Goal: Use online tool/utility: Utilize a website feature to perform a specific function

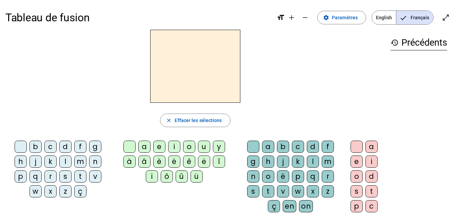
click at [417, 19] on span "Français" at bounding box center [414, 18] width 37 height 14
click at [80, 145] on div "f" at bounding box center [80, 147] width 12 height 12
click at [191, 159] on div "ê" at bounding box center [189, 162] width 12 height 12
click at [267, 189] on div "t" at bounding box center [268, 192] width 12 height 12
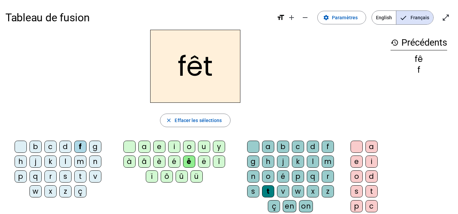
click at [360, 162] on div "e" at bounding box center [356, 162] width 12 height 12
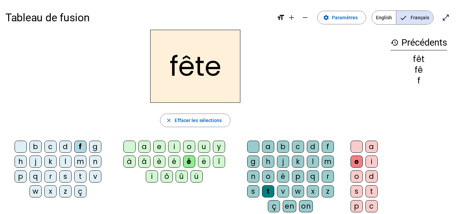
click at [38, 145] on div "b" at bounding box center [35, 147] width 12 height 12
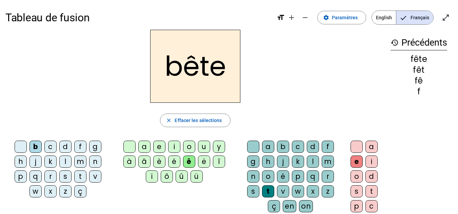
click at [82, 176] on div "t" at bounding box center [80, 177] width 12 height 12
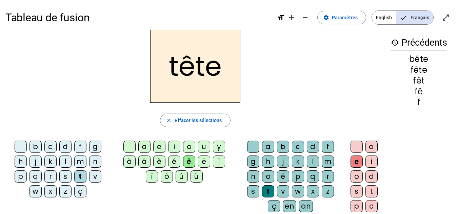
click at [176, 145] on div "i" at bounding box center [174, 147] width 12 height 12
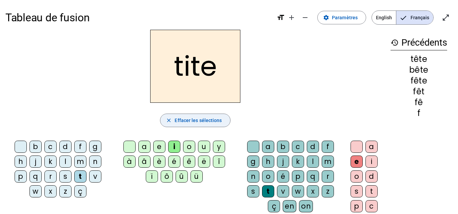
click at [199, 118] on span "Effacer les sélections" at bounding box center [197, 121] width 47 height 8
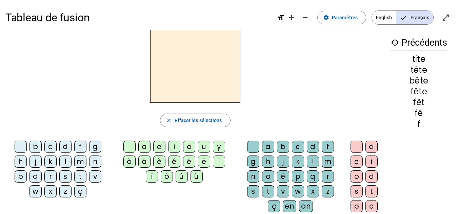
click at [84, 159] on div "m" at bounding box center [80, 162] width 12 height 12
click at [162, 161] on div "è" at bounding box center [159, 162] width 12 height 12
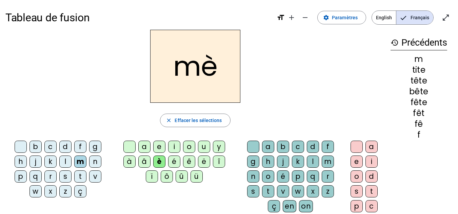
click at [332, 173] on div "r" at bounding box center [328, 177] width 12 height 12
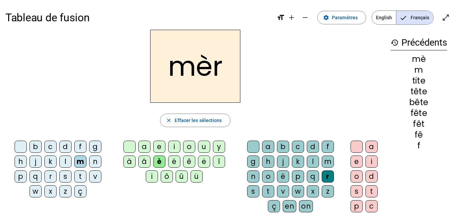
click at [358, 161] on div "e" at bounding box center [356, 162] width 12 height 12
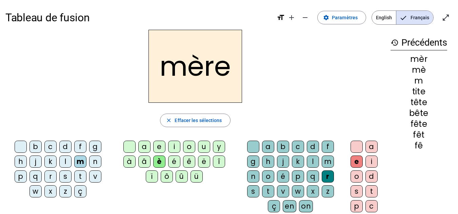
click at [23, 174] on div "p" at bounding box center [21, 177] width 12 height 12
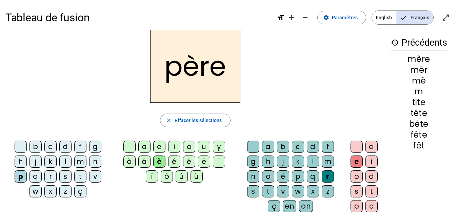
click at [175, 144] on div "i" at bounding box center [174, 147] width 12 height 12
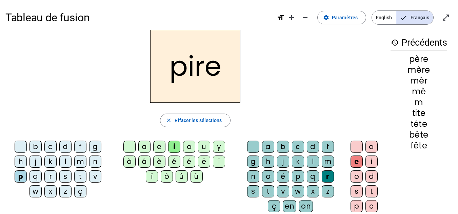
click at [84, 174] on div "t" at bounding box center [80, 177] width 12 height 12
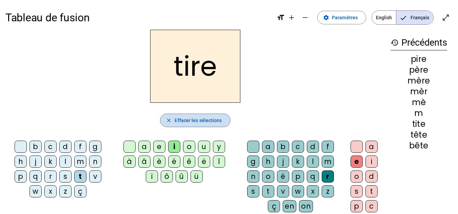
click at [191, 116] on span "button" at bounding box center [194, 120] width 69 height 16
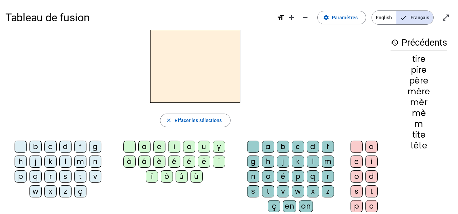
click at [24, 162] on div "h" at bounding box center [21, 162] width 12 height 12
click at [188, 148] on div "o" at bounding box center [189, 147] width 12 height 12
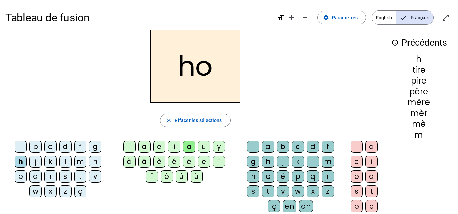
click at [327, 160] on div "m" at bounding box center [328, 162] width 12 height 12
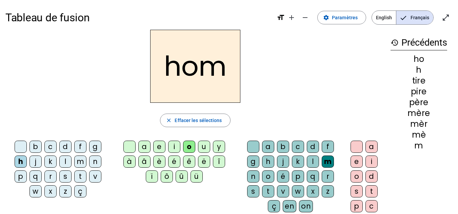
click at [328, 161] on div "m" at bounding box center [328, 162] width 12 height 12
click at [327, 160] on div "m" at bounding box center [328, 162] width 12 height 12
click at [328, 159] on div "m" at bounding box center [328, 162] width 12 height 12
click at [355, 160] on div "e" at bounding box center [356, 162] width 12 height 12
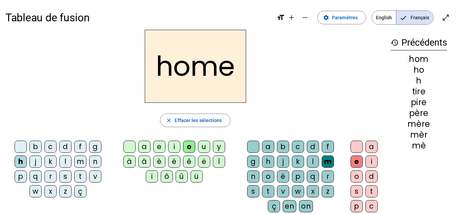
click at [208, 123] on span "Effacer les sélections" at bounding box center [197, 121] width 47 height 8
